Goal: Browse casually: Explore the website without a specific task or goal

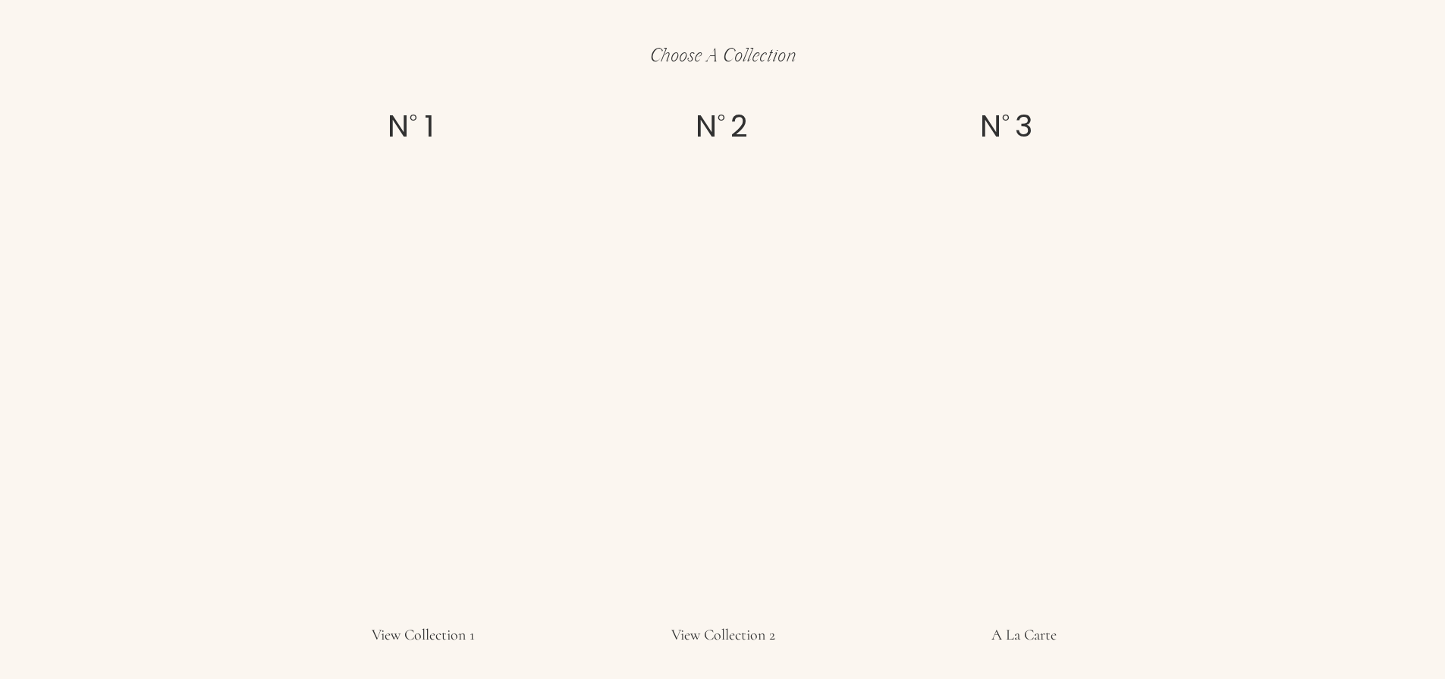
scroll to position [2677, 0]
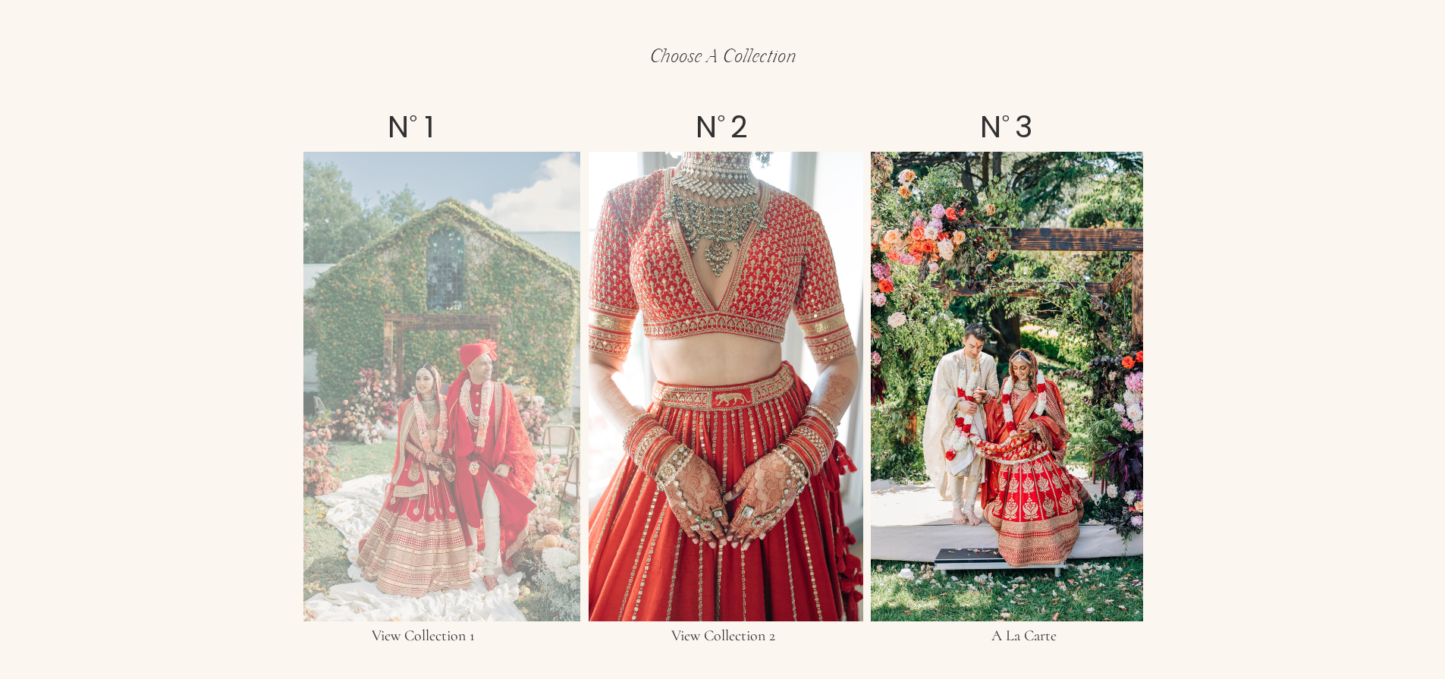
click at [486, 301] on div at bounding box center [441, 386] width 277 height 469
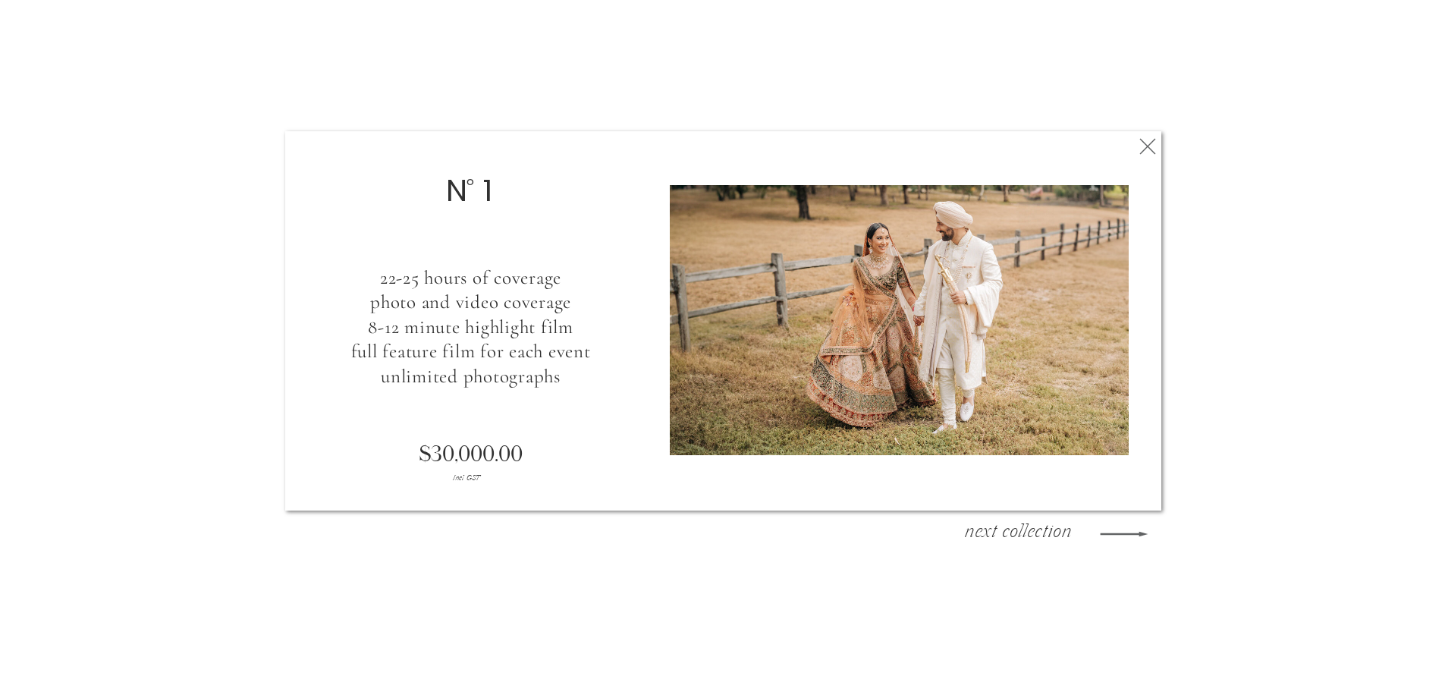
click at [1056, 534] on h3 "next collection" at bounding box center [1018, 534] width 137 height 23
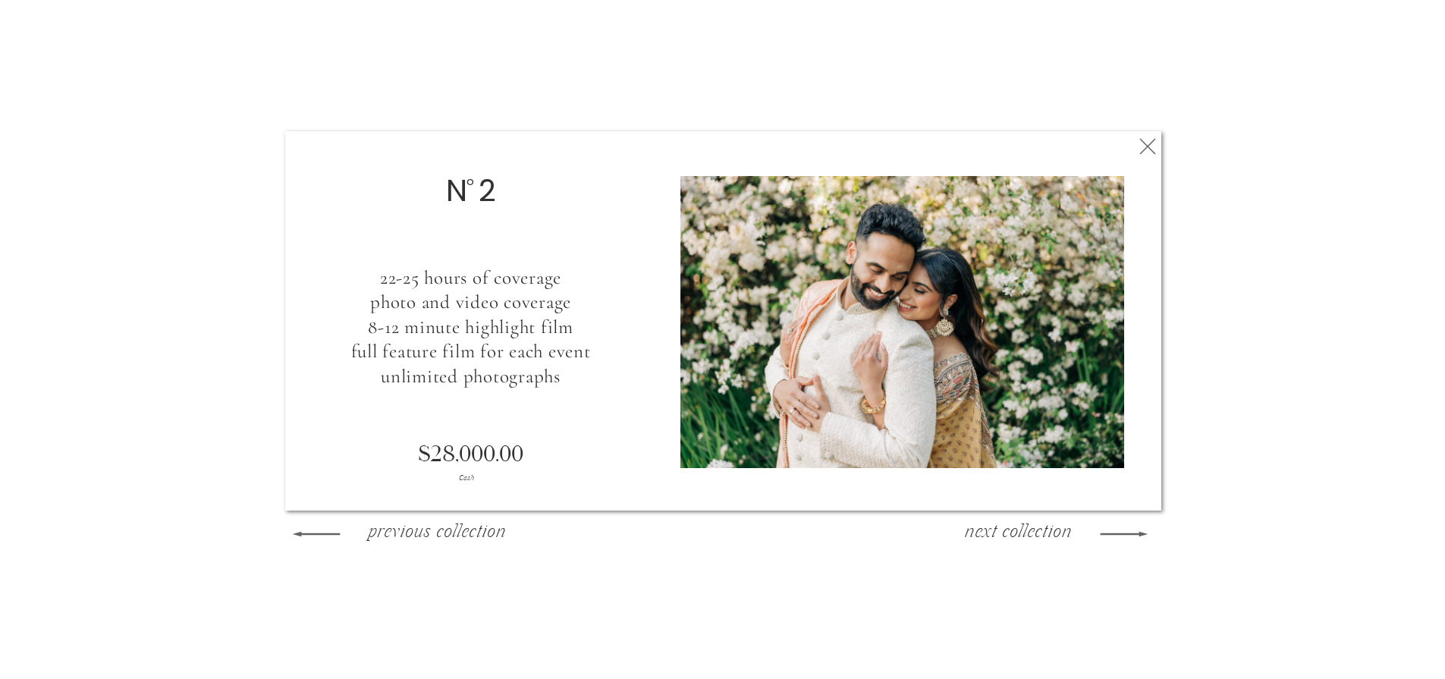
click at [1056, 534] on h3 "next collection" at bounding box center [1018, 534] width 137 height 23
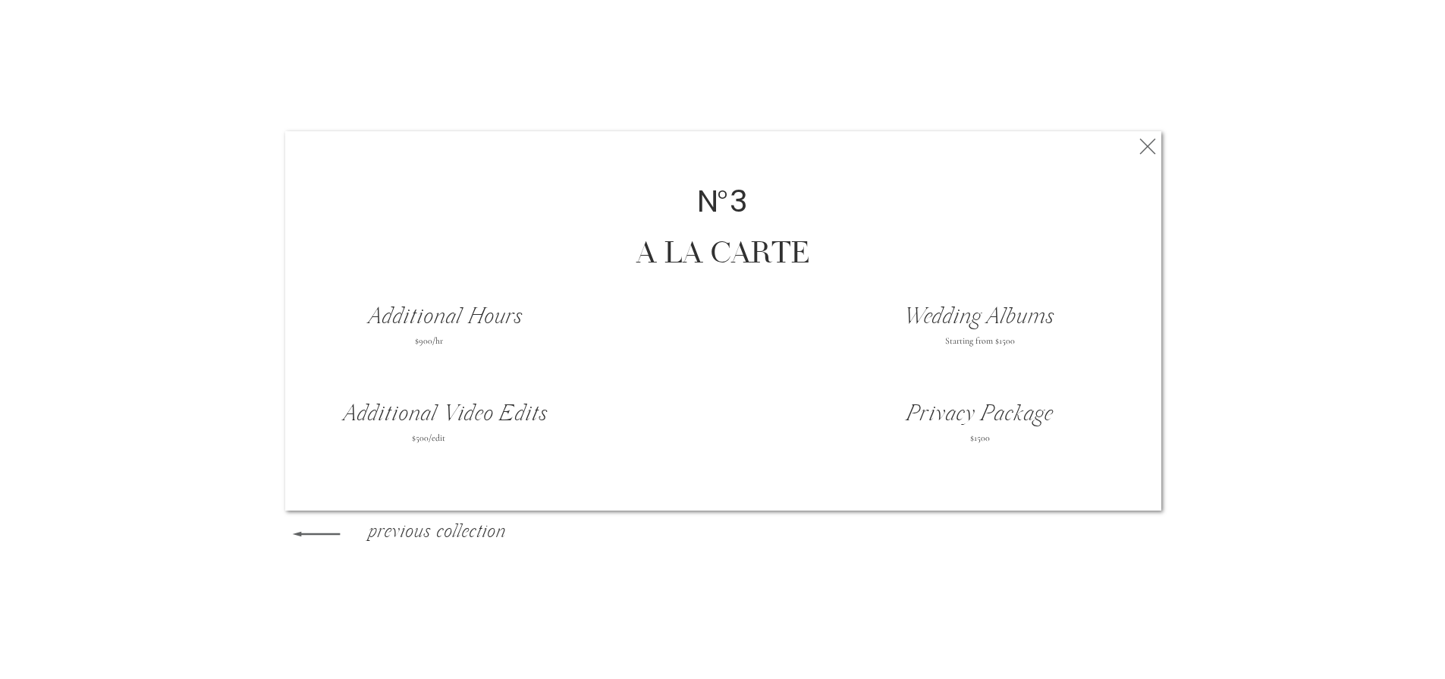
click at [419, 531] on h3 "previous collection" at bounding box center [437, 534] width 164 height 23
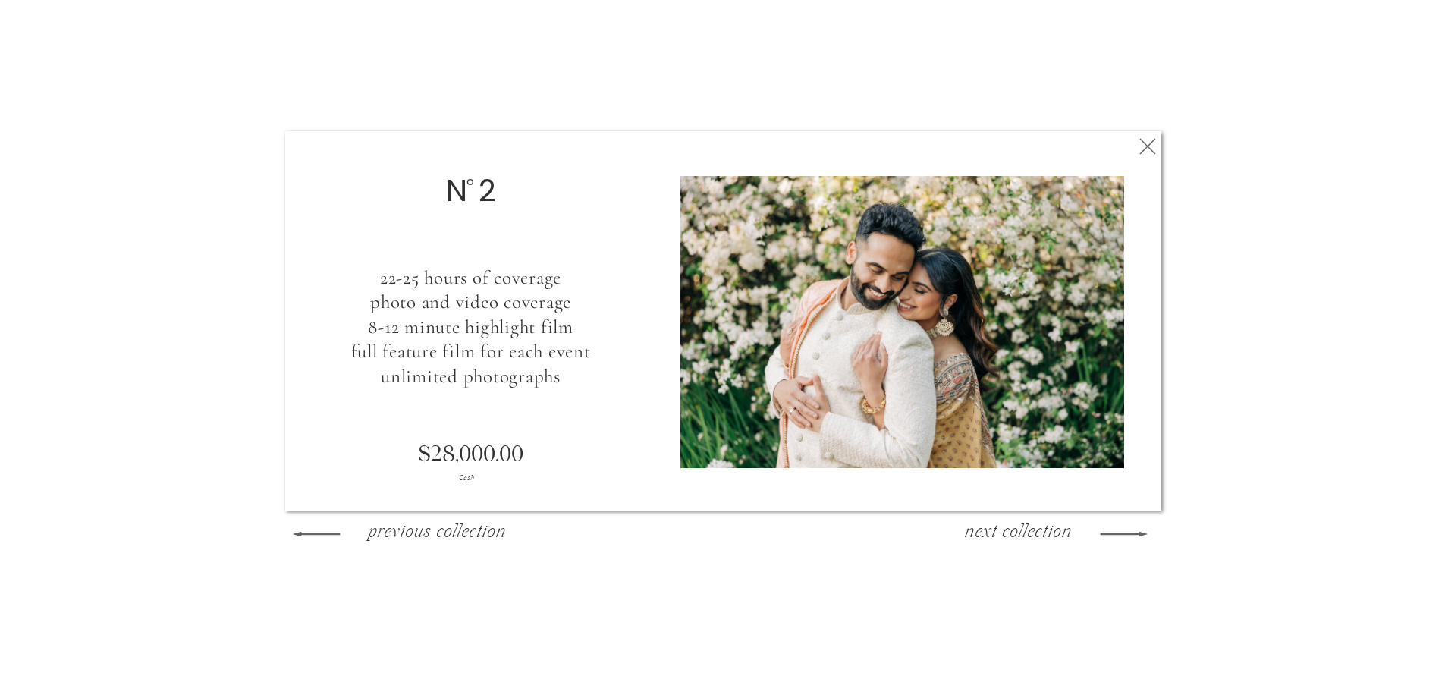
click at [1160, 152] on icon at bounding box center [1147, 146] width 27 height 30
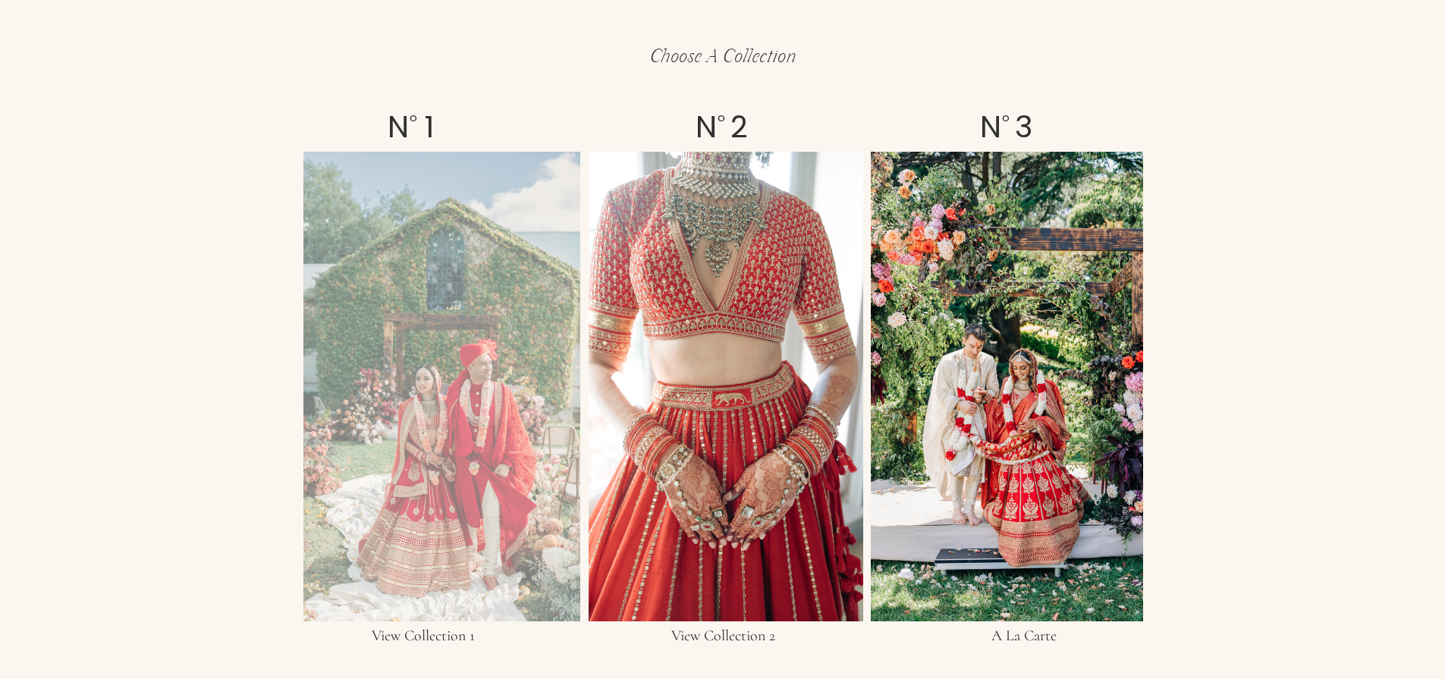
click at [462, 395] on div at bounding box center [441, 386] width 277 height 469
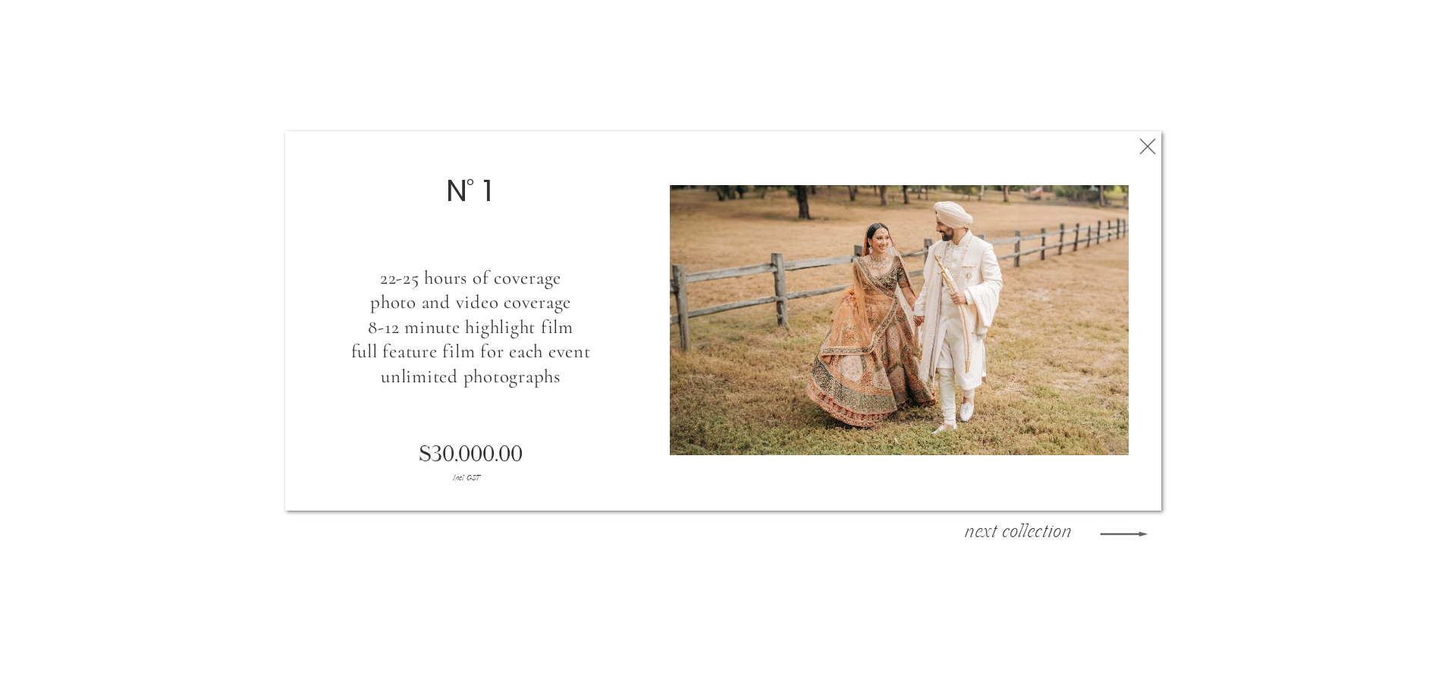
click at [1064, 542] on h3 "next collection" at bounding box center [1018, 534] width 137 height 23
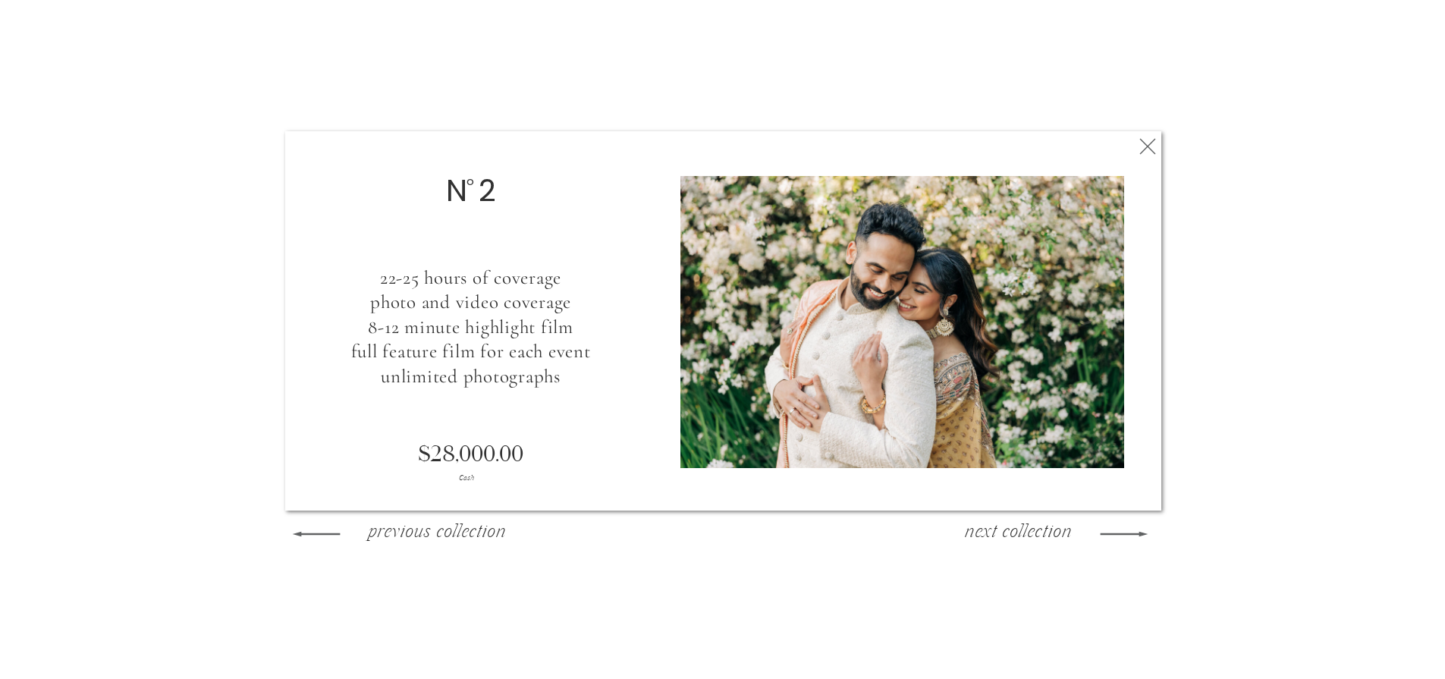
click at [1140, 154] on icon at bounding box center [1147, 146] width 27 height 30
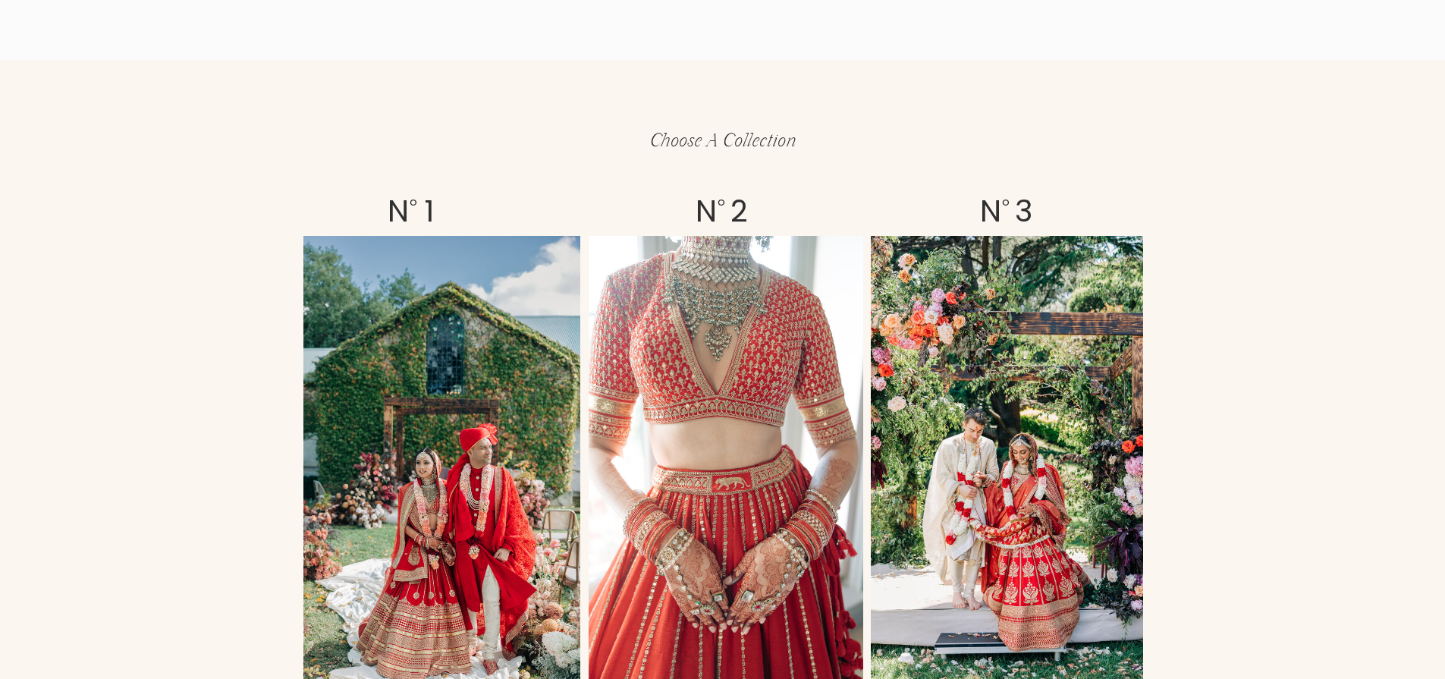
scroll to position [2785, 0]
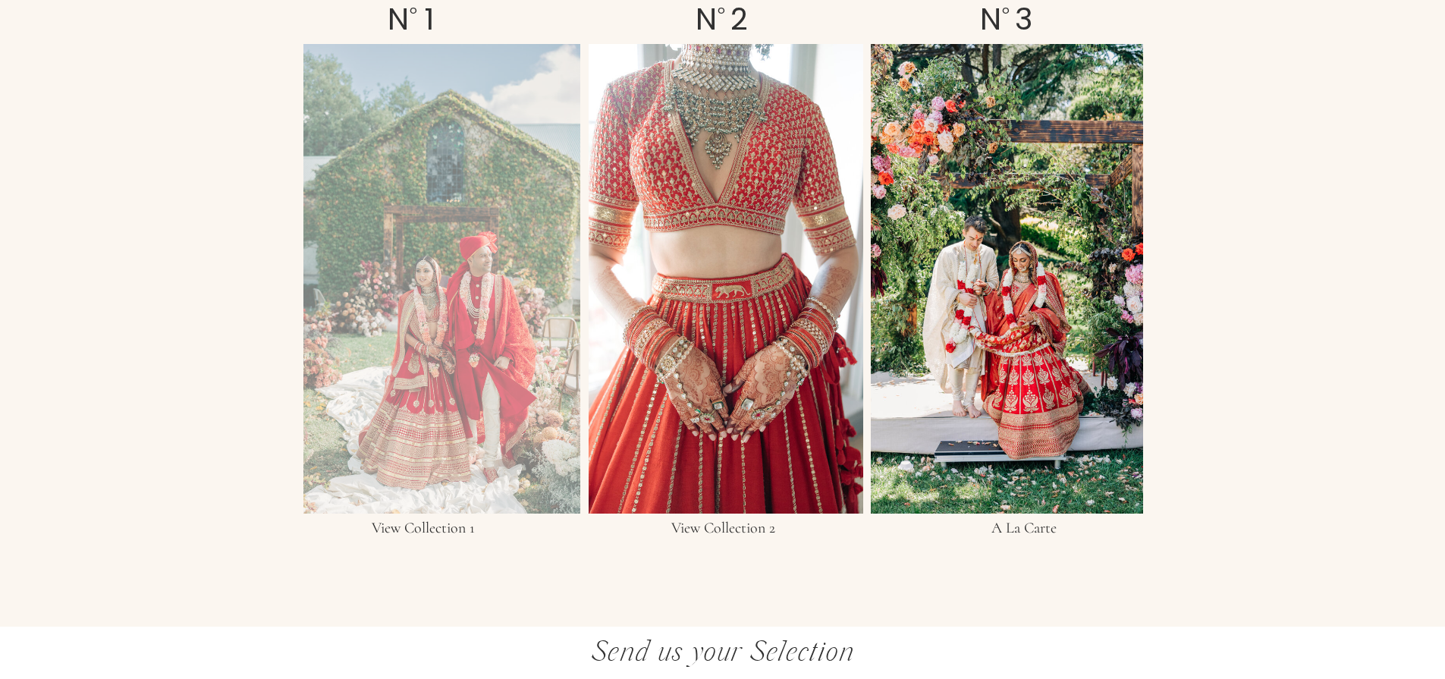
click at [439, 492] on div at bounding box center [441, 278] width 277 height 469
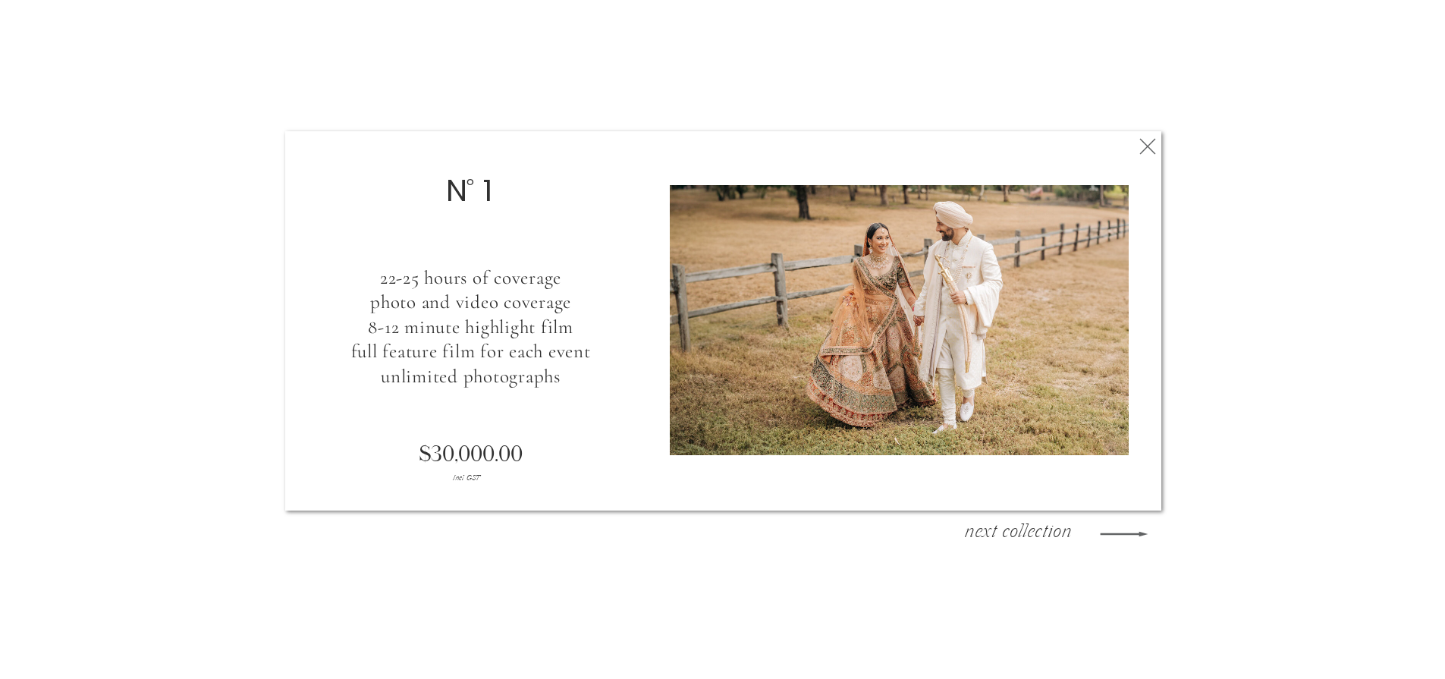
click at [1046, 530] on h3 "next collection" at bounding box center [1018, 534] width 137 height 23
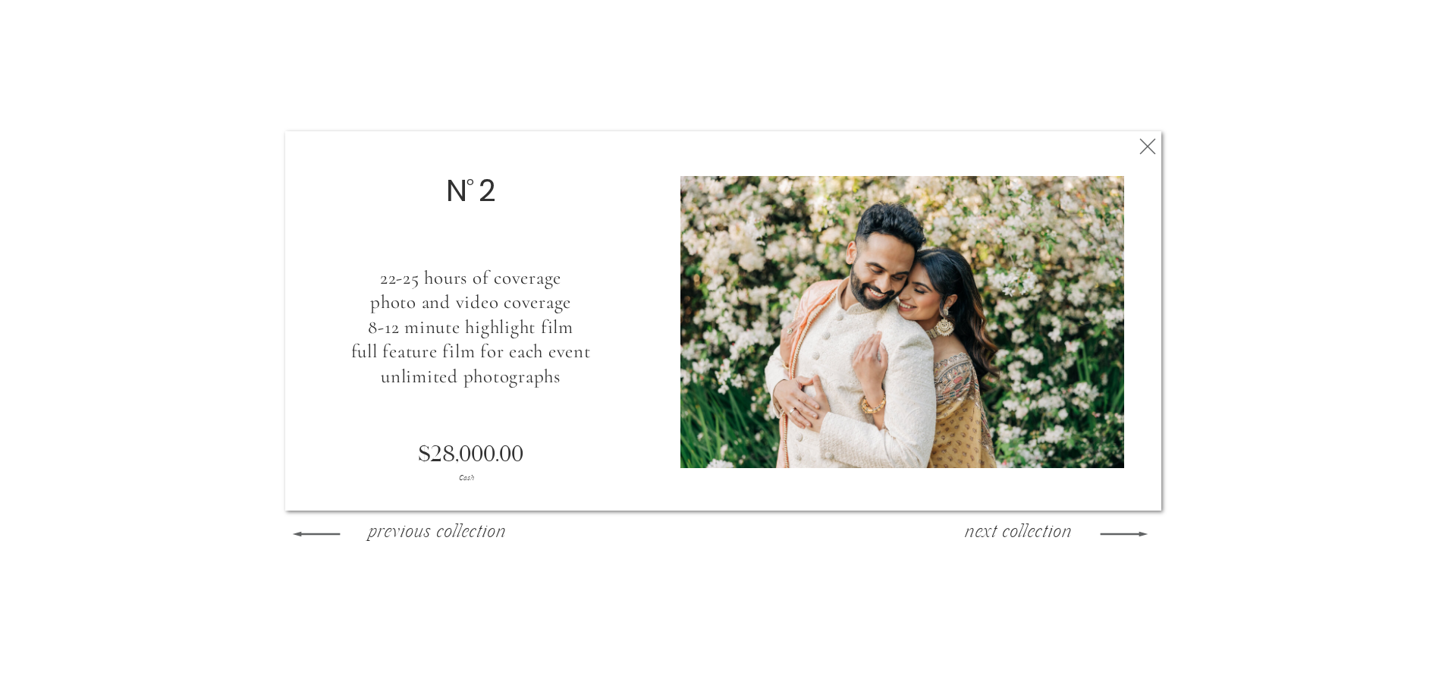
click at [1024, 534] on h3 "next collection" at bounding box center [1018, 534] width 137 height 23
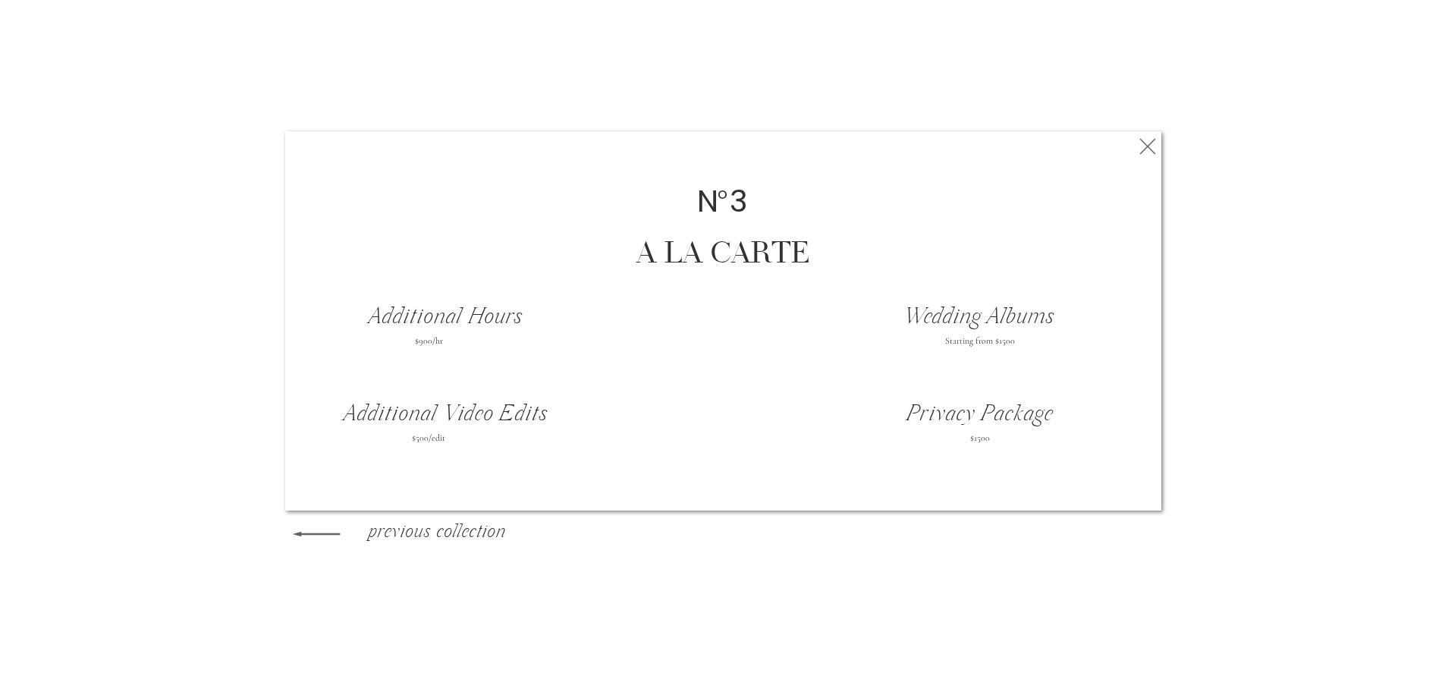
click at [1151, 149] on icon at bounding box center [1147, 146] width 27 height 30
